Goal: Transaction & Acquisition: Download file/media

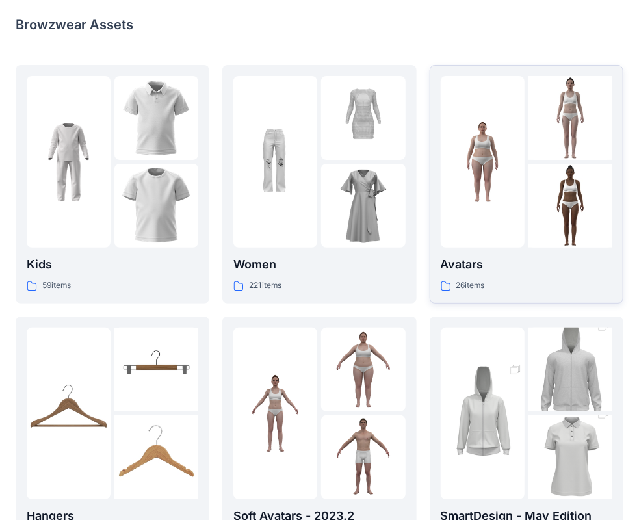
click at [499, 273] on p "Avatars" at bounding box center [527, 265] width 172 height 18
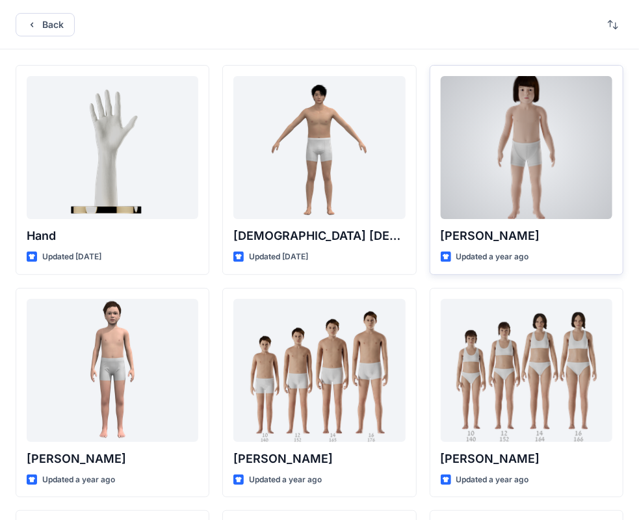
click at [477, 260] on p "Updated a year ago" at bounding box center [493, 257] width 73 height 14
click at [483, 267] on div "[PERSON_NAME] Updated a year ago" at bounding box center [527, 170] width 194 height 210
click at [507, 254] on p "Updated a year ago" at bounding box center [493, 257] width 73 height 14
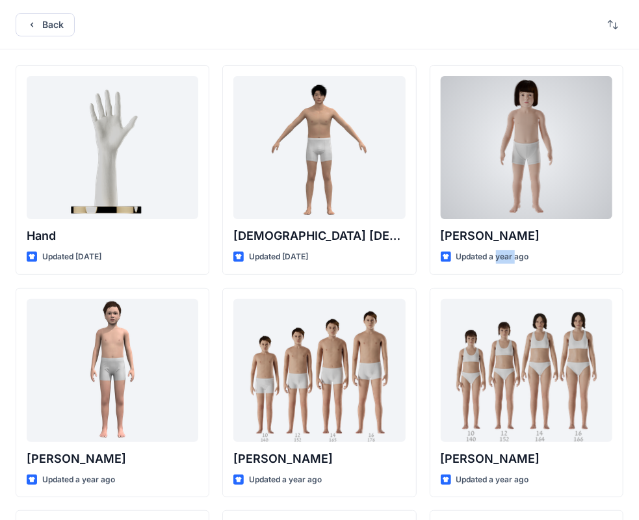
click at [507, 254] on p "Updated a year ago" at bounding box center [493, 257] width 73 height 14
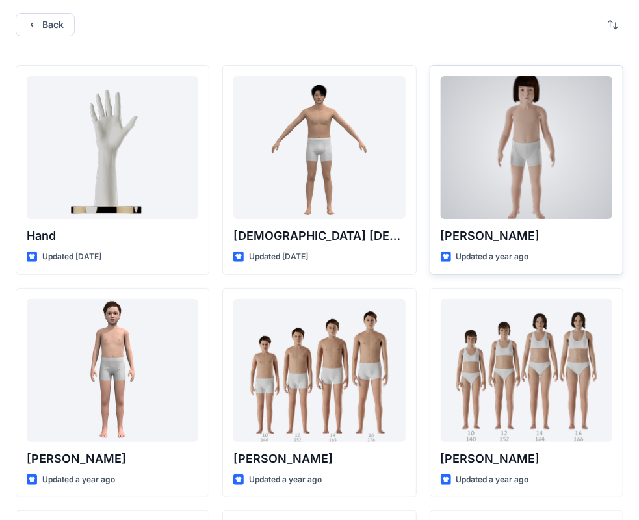
click at [505, 237] on p "[PERSON_NAME]" at bounding box center [527, 236] width 172 height 18
click at [496, 184] on div at bounding box center [527, 147] width 172 height 143
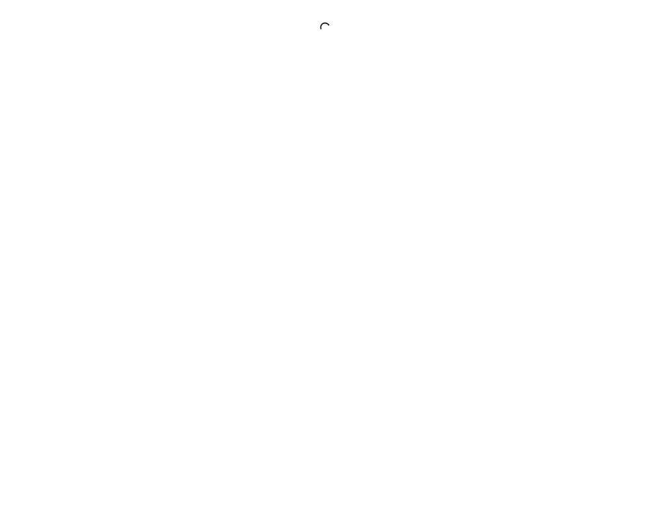
click at [496, 184] on div at bounding box center [325, 260] width 650 height 520
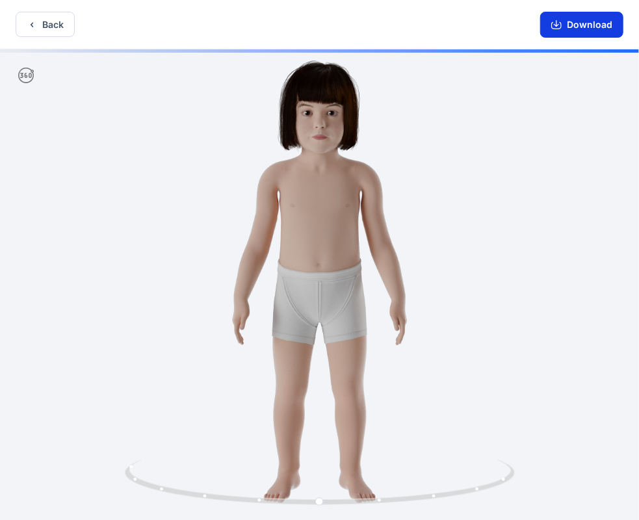
click at [583, 30] on button "Download" at bounding box center [581, 25] width 83 height 26
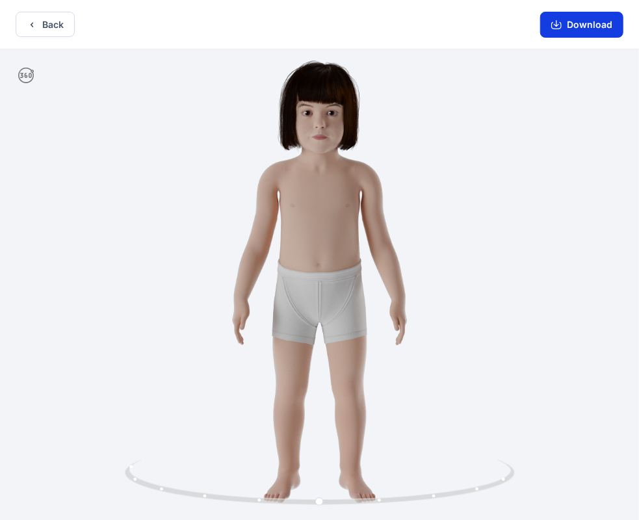
click at [568, 23] on button "Download" at bounding box center [581, 25] width 83 height 26
click at [578, 31] on button "Download" at bounding box center [581, 25] width 83 height 26
click at [588, 31] on button "Download" at bounding box center [581, 25] width 83 height 26
click at [562, 15] on button "Download" at bounding box center [581, 25] width 83 height 26
click at [565, 23] on button "Download" at bounding box center [581, 25] width 83 height 26
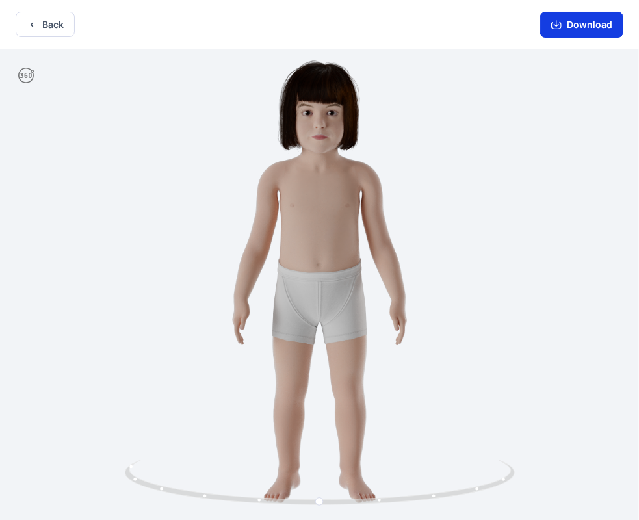
click at [565, 23] on button "Download" at bounding box center [581, 25] width 83 height 26
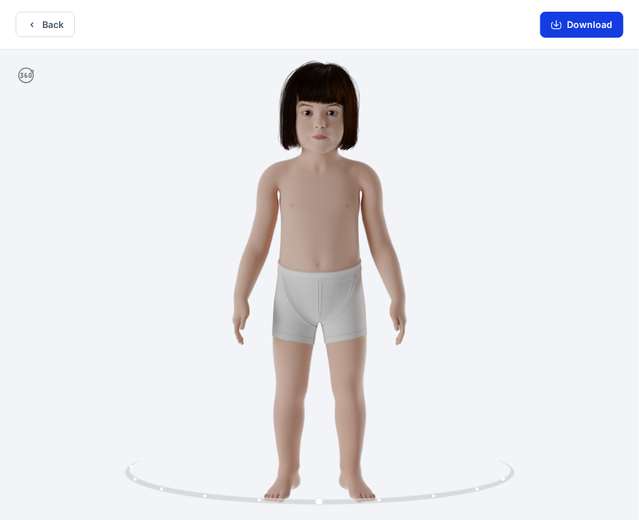
click at [587, 27] on button "Download" at bounding box center [581, 25] width 83 height 26
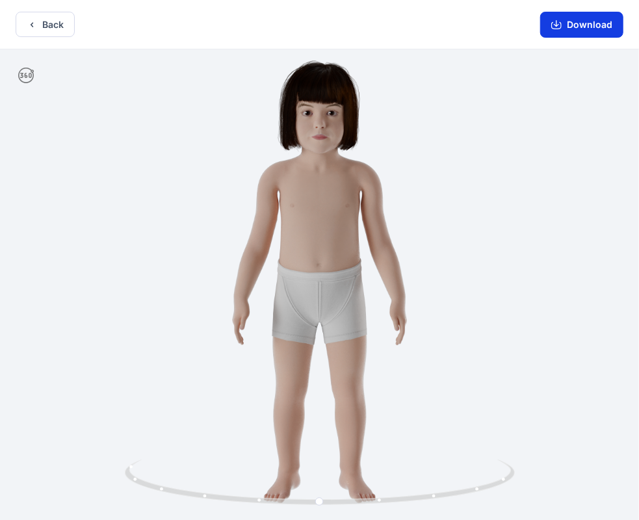
click at [588, 27] on button "Download" at bounding box center [581, 25] width 83 height 26
click at [585, 23] on button "Download" at bounding box center [581, 25] width 83 height 26
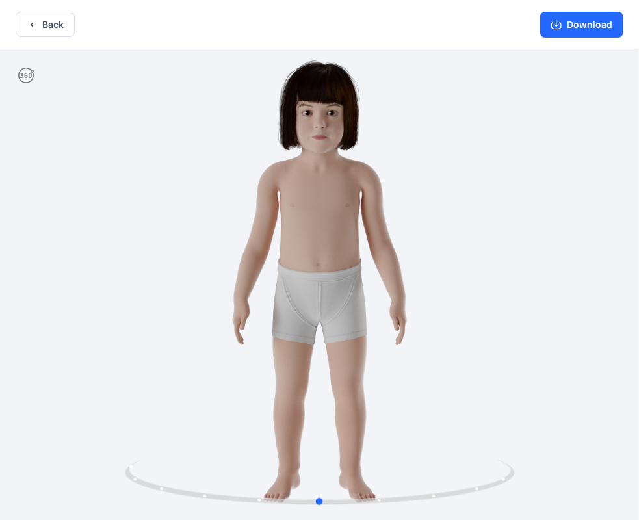
click at [322, 211] on div at bounding box center [319, 285] width 639 height 473
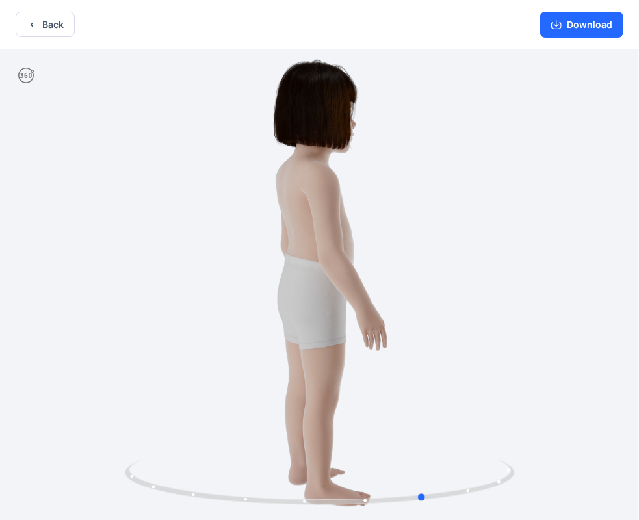
drag, startPoint x: 320, startPoint y: 503, endPoint x: 426, endPoint y: 529, distance: 109.0
click at [426, 520] on html "Back Download Version History" at bounding box center [319, 261] width 639 height 523
click at [582, 31] on button "Download" at bounding box center [581, 25] width 83 height 26
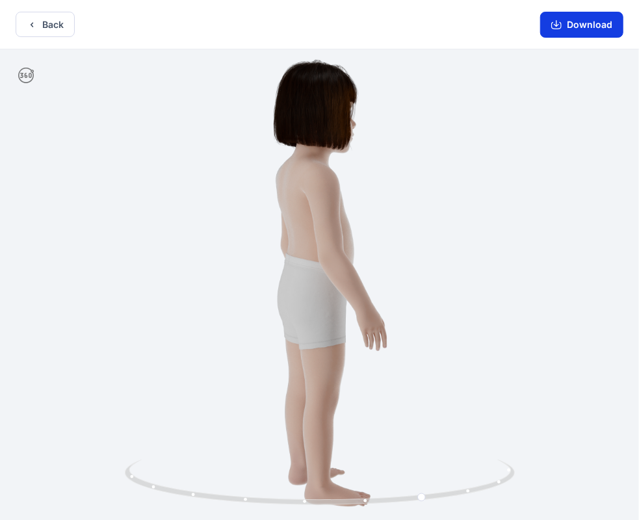
click at [582, 31] on button "Download" at bounding box center [581, 25] width 83 height 26
click at [587, 34] on button "Download" at bounding box center [581, 25] width 83 height 26
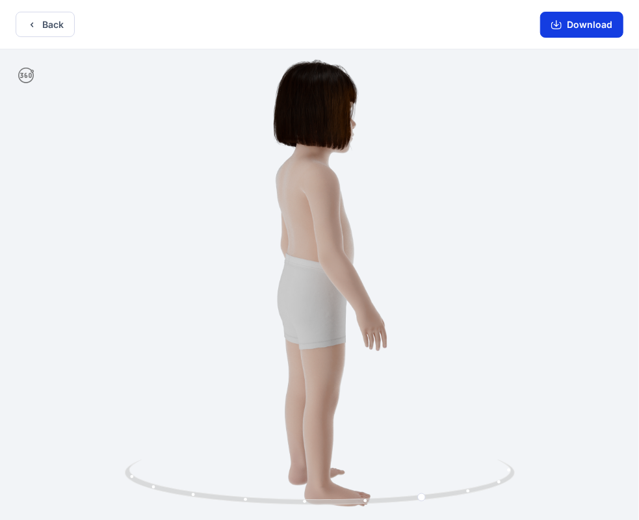
click at [587, 34] on button "Download" at bounding box center [581, 25] width 83 height 26
click at [581, 33] on button "Download" at bounding box center [581, 25] width 83 height 26
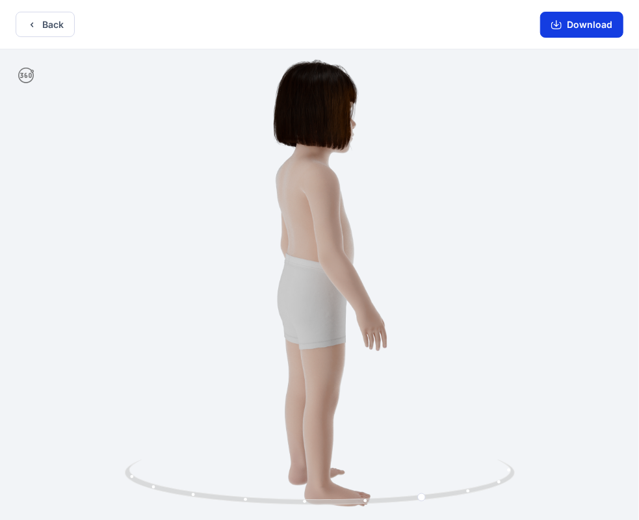
click at [581, 33] on button "Download" at bounding box center [581, 25] width 83 height 26
click at [566, 23] on button "Download" at bounding box center [581, 25] width 83 height 26
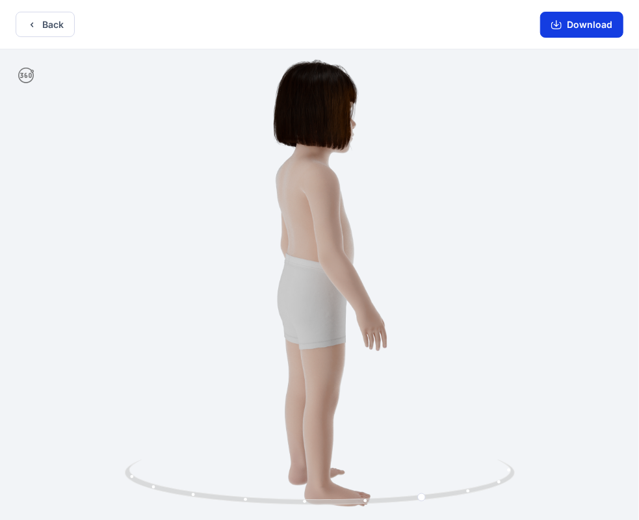
click at [581, 34] on button "Download" at bounding box center [581, 25] width 83 height 26
click at [592, 22] on button "Download" at bounding box center [581, 25] width 83 height 26
click at [577, 25] on button "Download" at bounding box center [581, 25] width 83 height 26
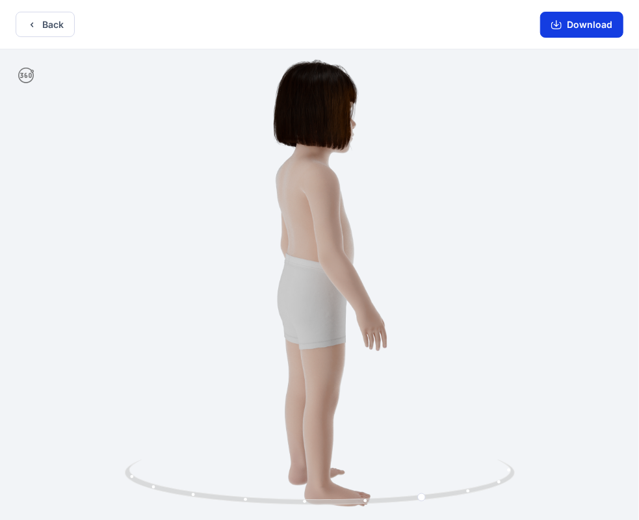
click at [577, 25] on button "Download" at bounding box center [581, 25] width 83 height 26
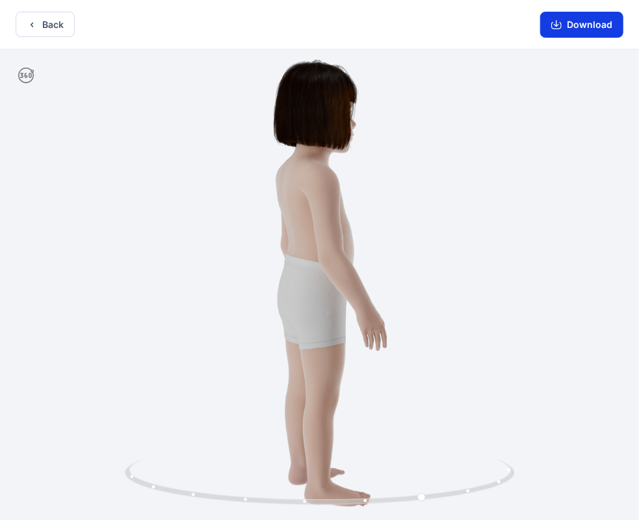
click at [577, 25] on button "Download" at bounding box center [581, 25] width 83 height 26
